Goal: Information Seeking & Learning: Check status

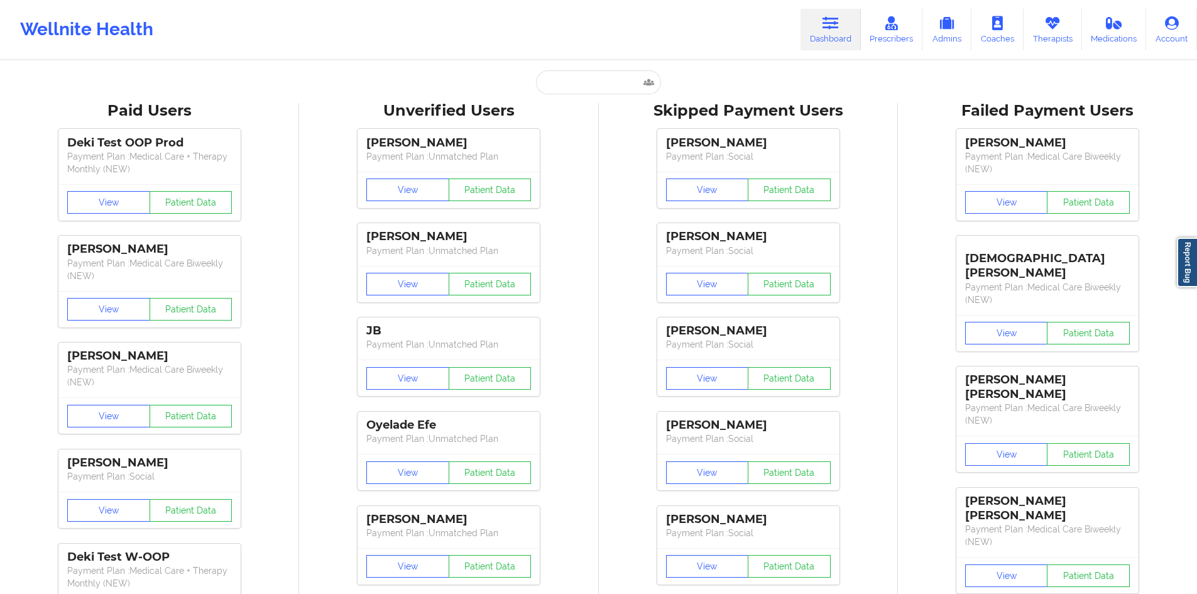
click at [607, 85] on input "text" at bounding box center [598, 82] width 124 height 24
paste input "[PERSON_NAME]"
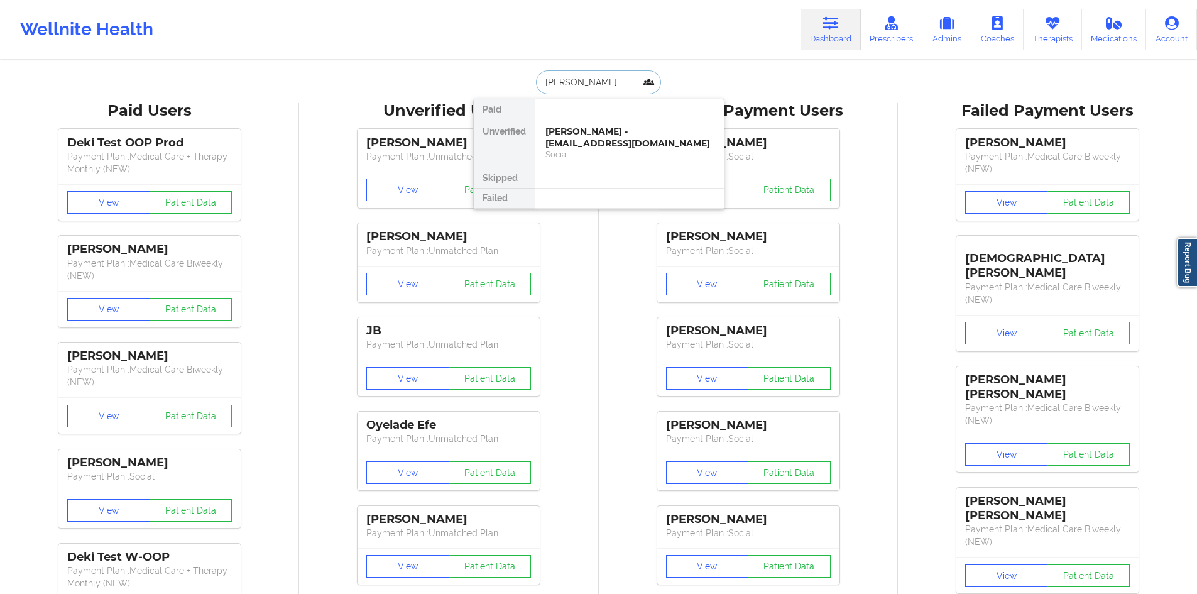
type input "[PERSON_NAME]"
click at [574, 128] on div "[PERSON_NAME] - [EMAIL_ADDRESS][DOMAIN_NAME]" at bounding box center [630, 137] width 168 height 23
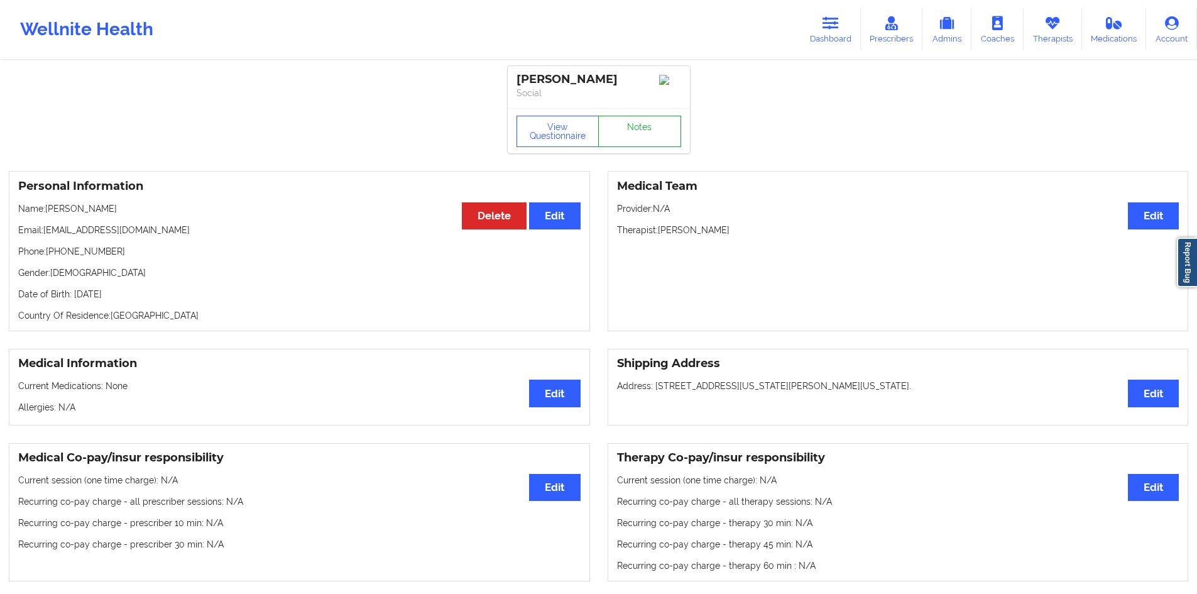
click at [609, 131] on link "Notes" at bounding box center [639, 131] width 83 height 31
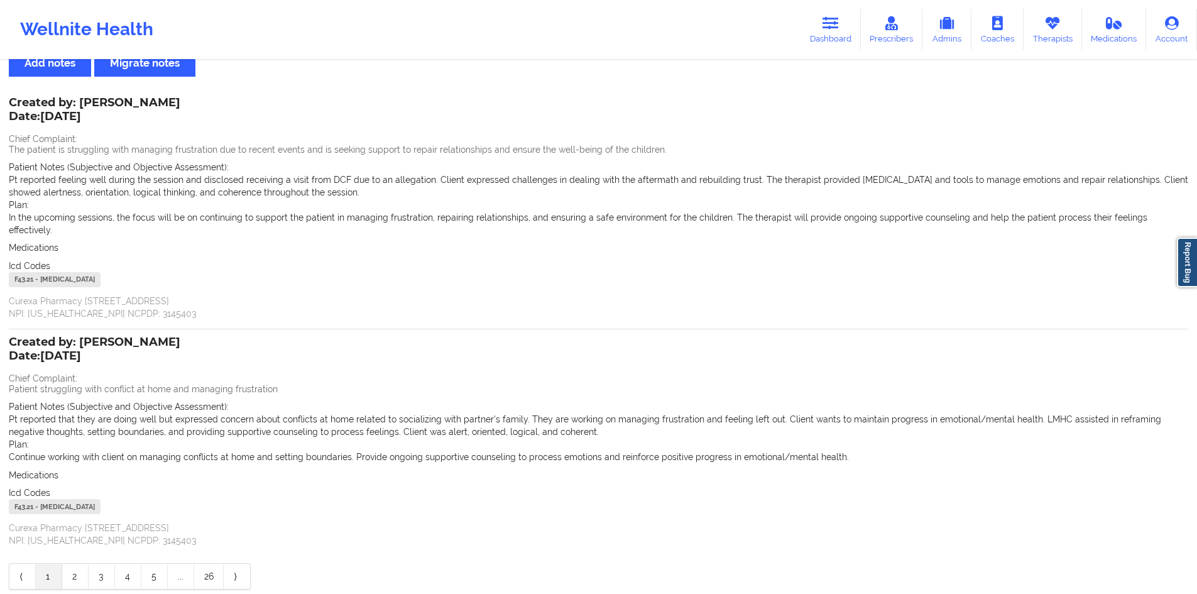
scroll to position [85, 0]
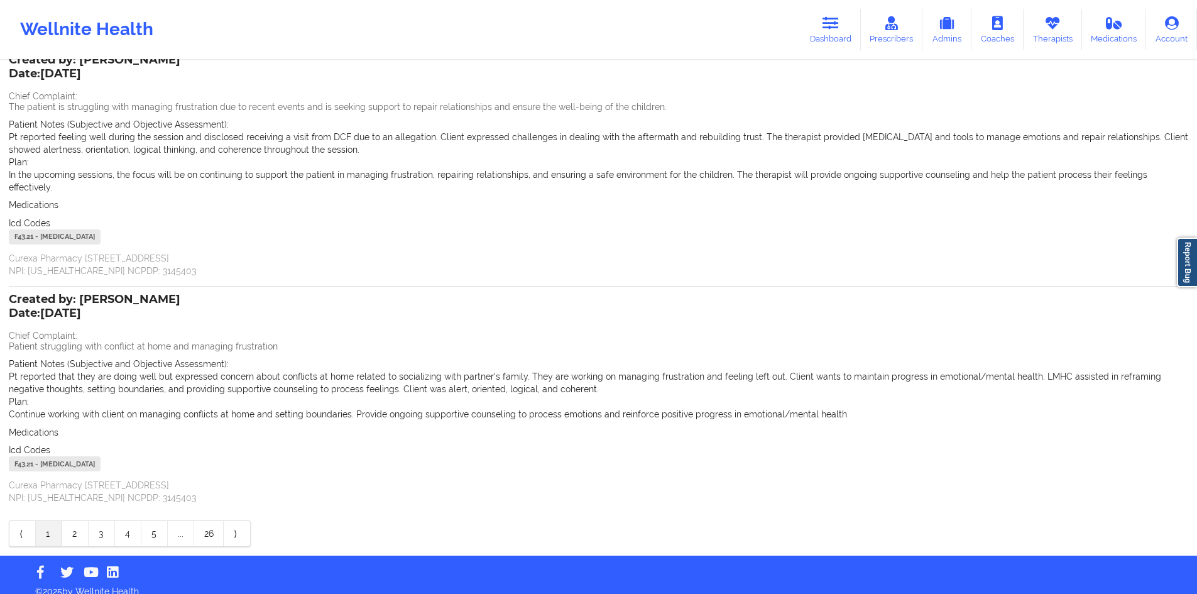
click at [79, 496] on div "Created by: [PERSON_NAME] Date: [DATE] Chief Complaint: Patient struggling with…" at bounding box center [599, 399] width 1180 height 227
click at [114, 521] on link "3" at bounding box center [102, 533] width 26 height 25
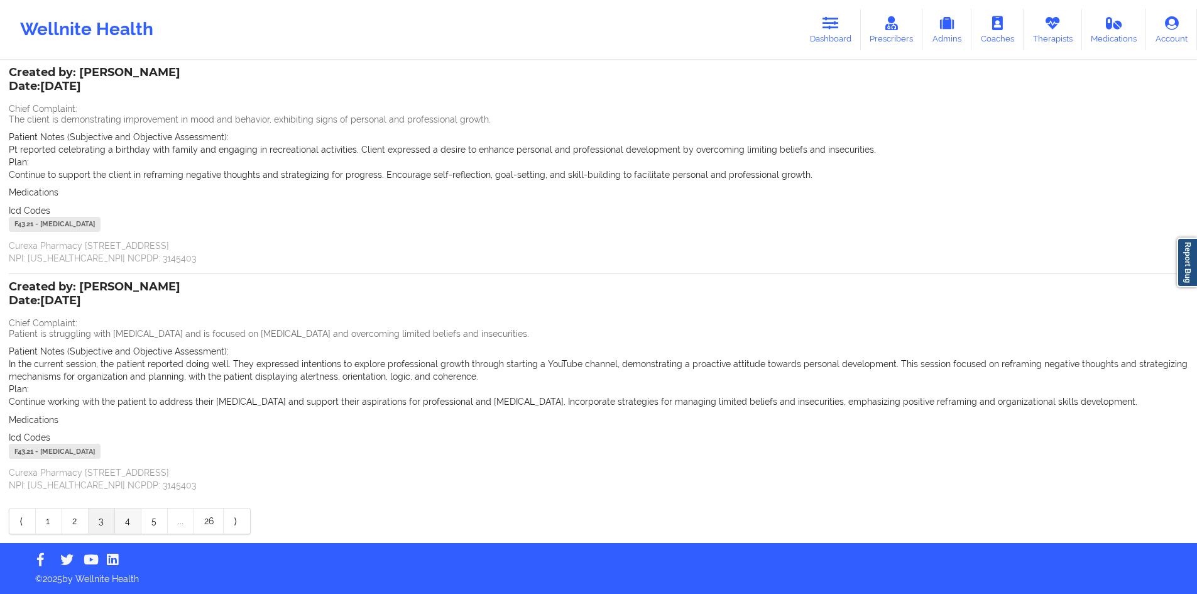
click at [141, 512] on link "4" at bounding box center [128, 520] width 26 height 25
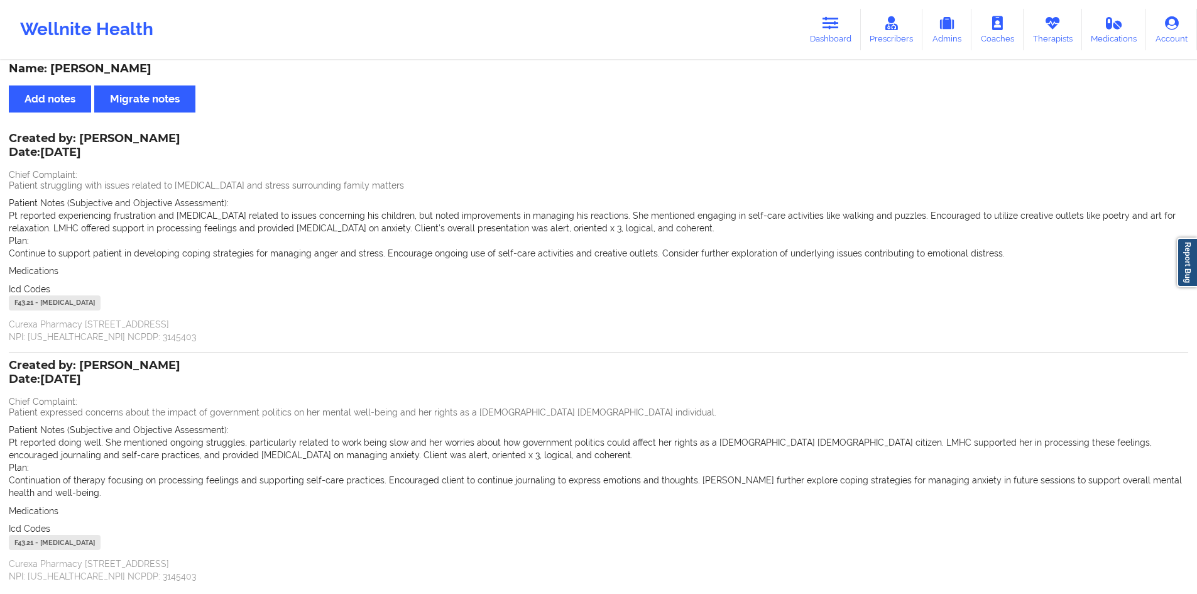
scroll to position [0, 0]
